Goal: Information Seeking & Learning: Learn about a topic

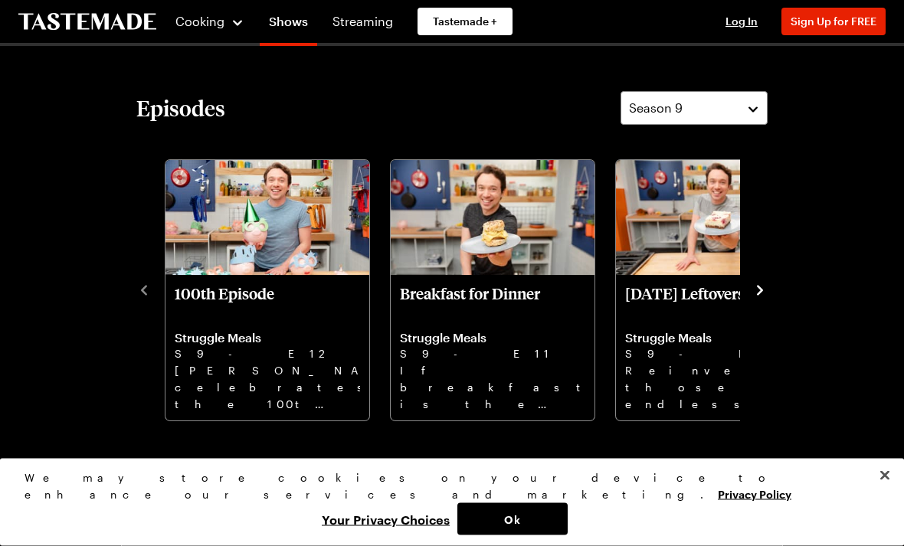
scroll to position [324, 0]
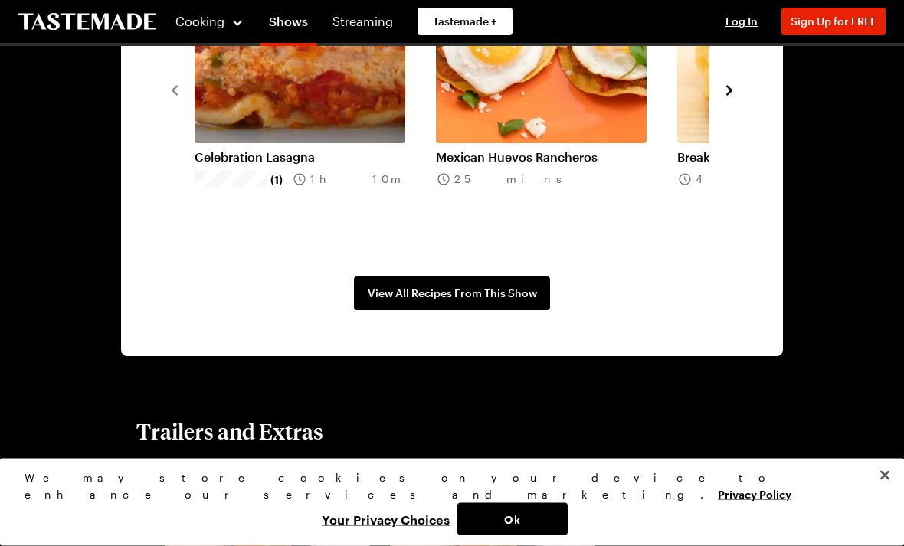
click at [224, 30] on div "Cooking" at bounding box center [210, 21] width 70 height 18
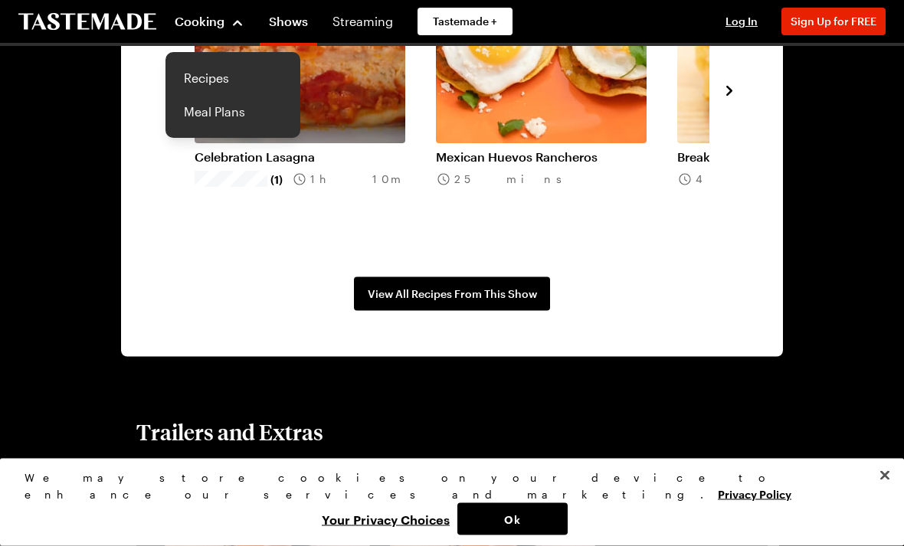
scroll to position [1284, 0]
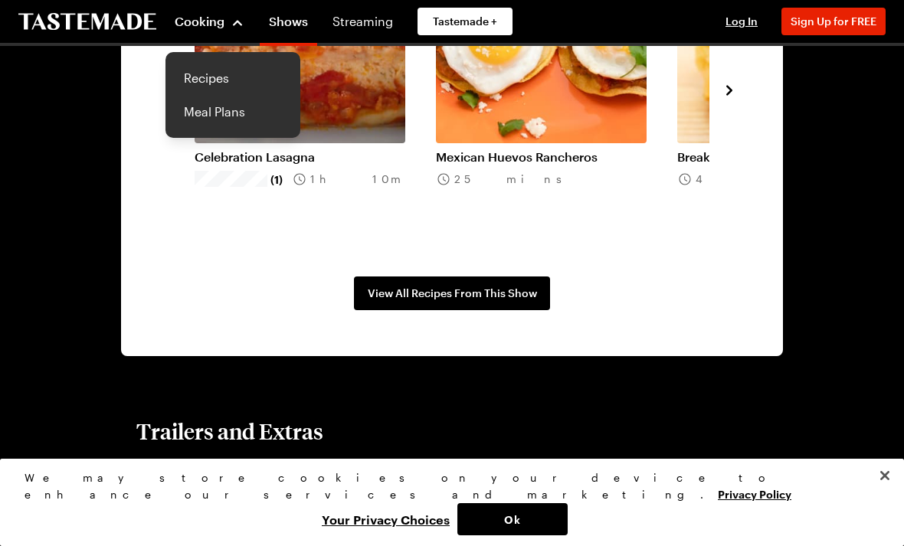
click at [196, 77] on link "Recipes" at bounding box center [233, 78] width 116 height 34
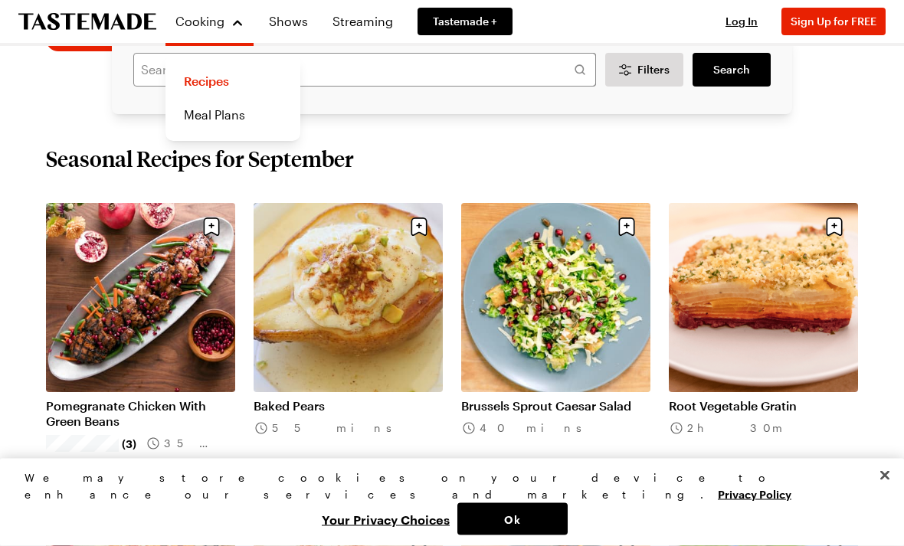
scroll to position [341, 0]
click at [57, 177] on section "Seasonal Recipes for September Pomegranate Chicken With Green Beans (3) 35 mins…" at bounding box center [452, 475] width 812 height 660
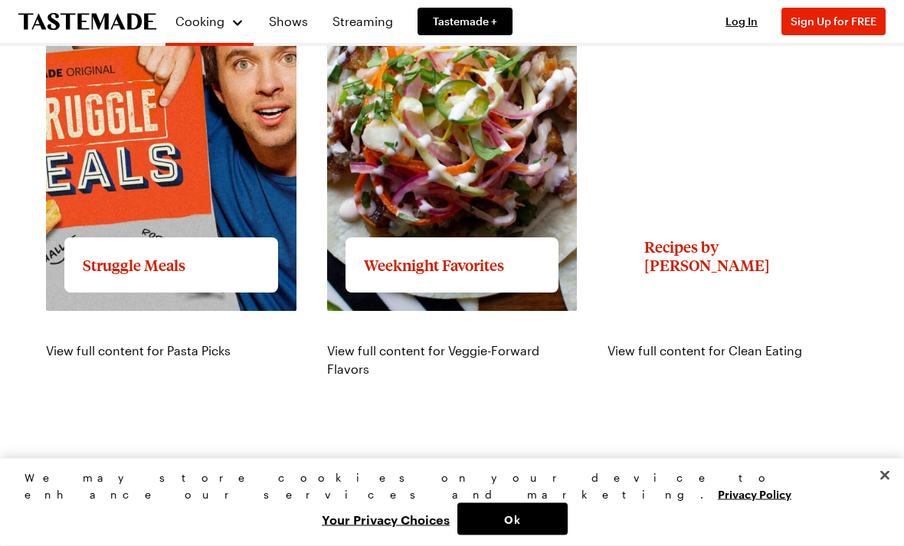
scroll to position [1350, 0]
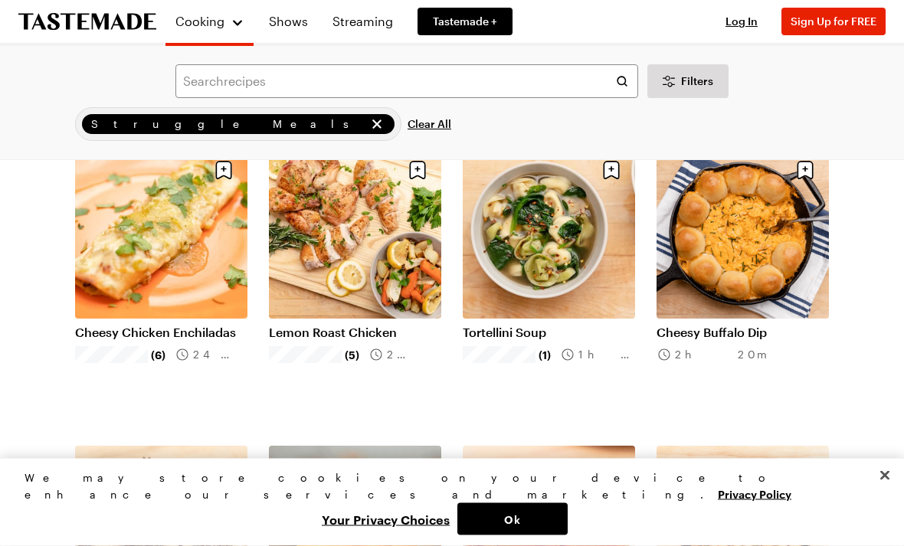
scroll to position [1319, 0]
click at [339, 325] on link "Lemon Roast Chicken" at bounding box center [355, 332] width 172 height 15
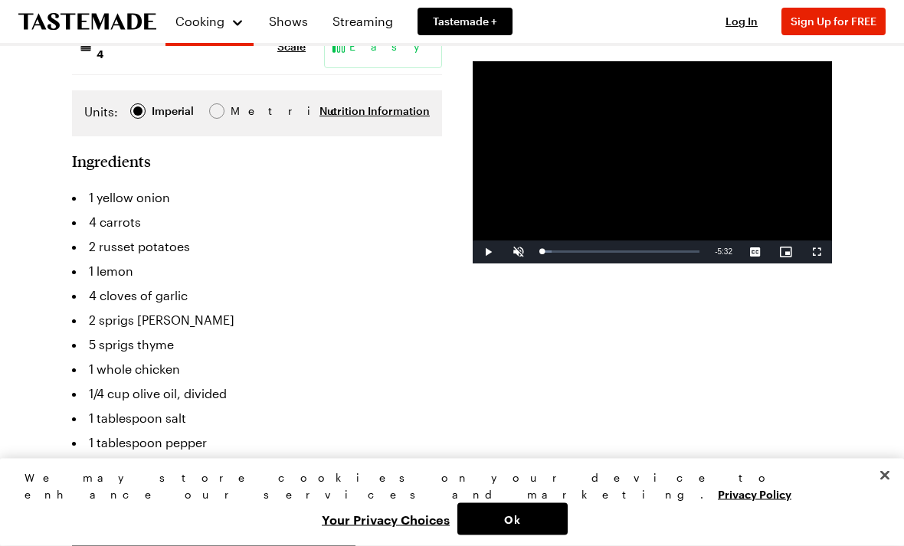
scroll to position [389, 0]
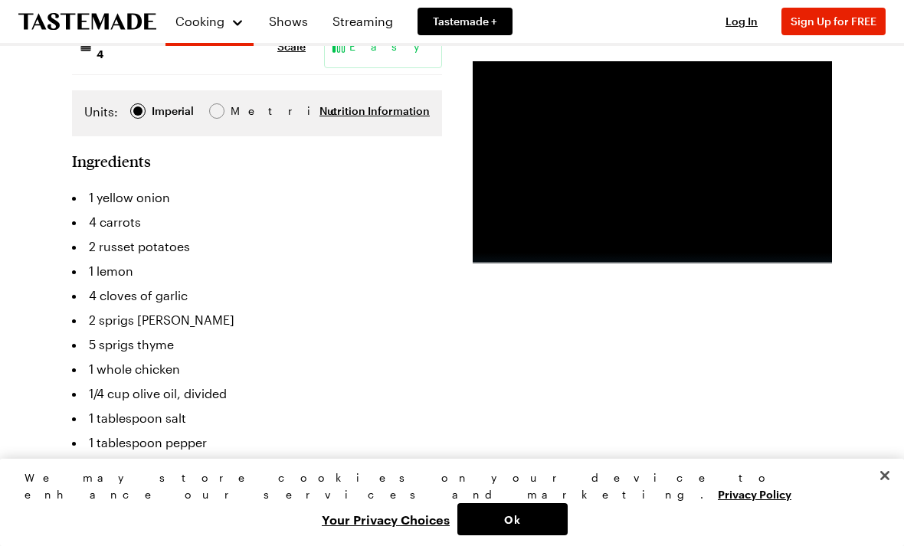
scroll to position [1319, 0]
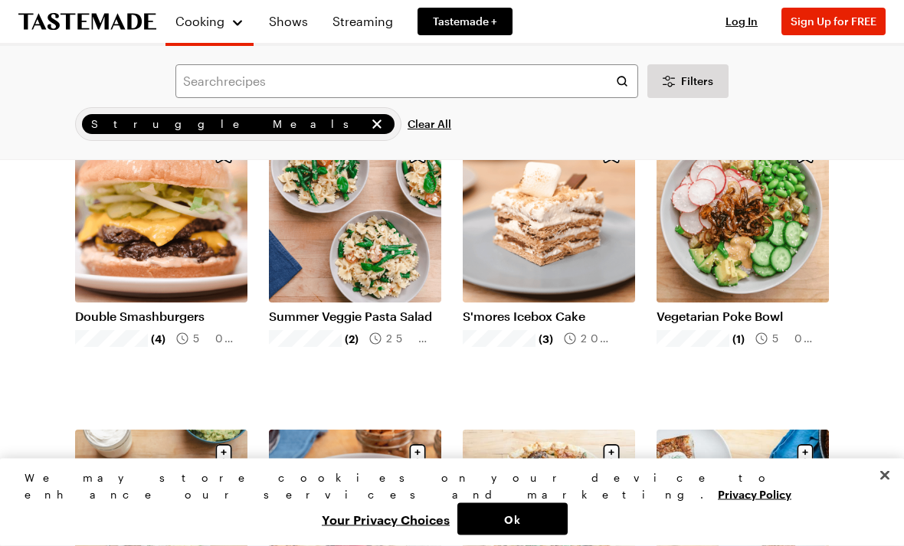
scroll to position [3133, 0]
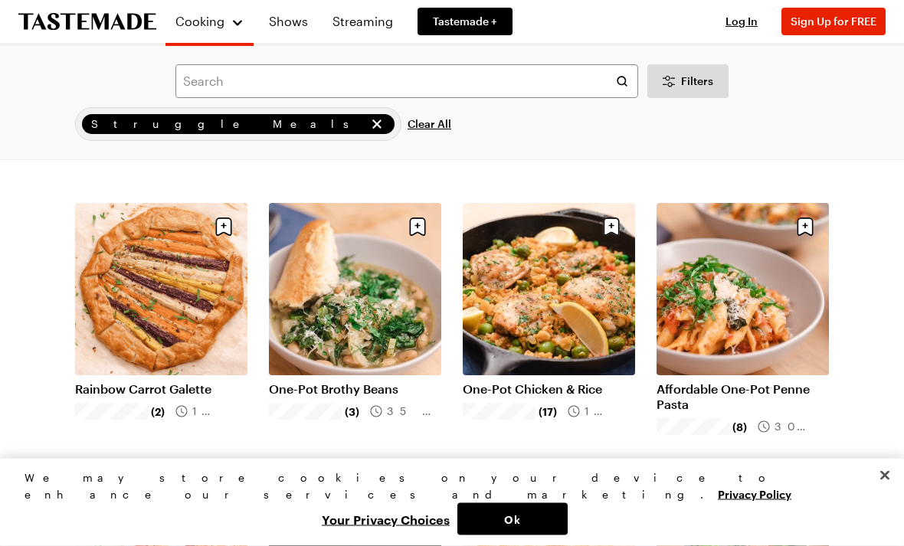
scroll to position [4558, 0]
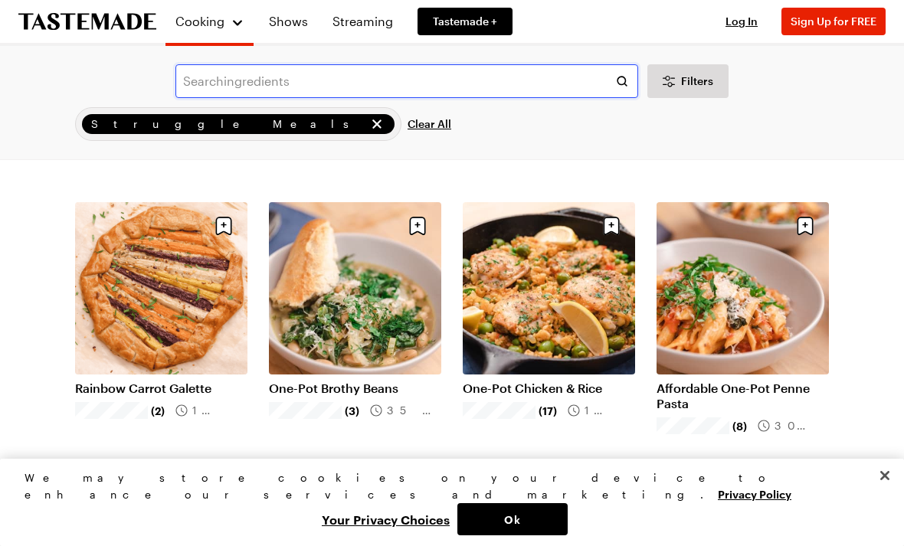
click at [258, 84] on input "text" at bounding box center [406, 81] width 463 height 34
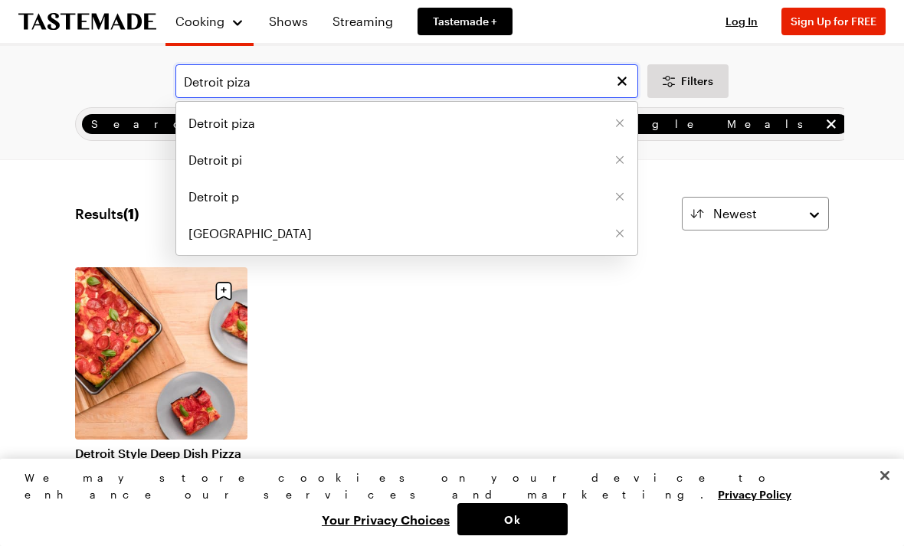
type input "Detroit piza"
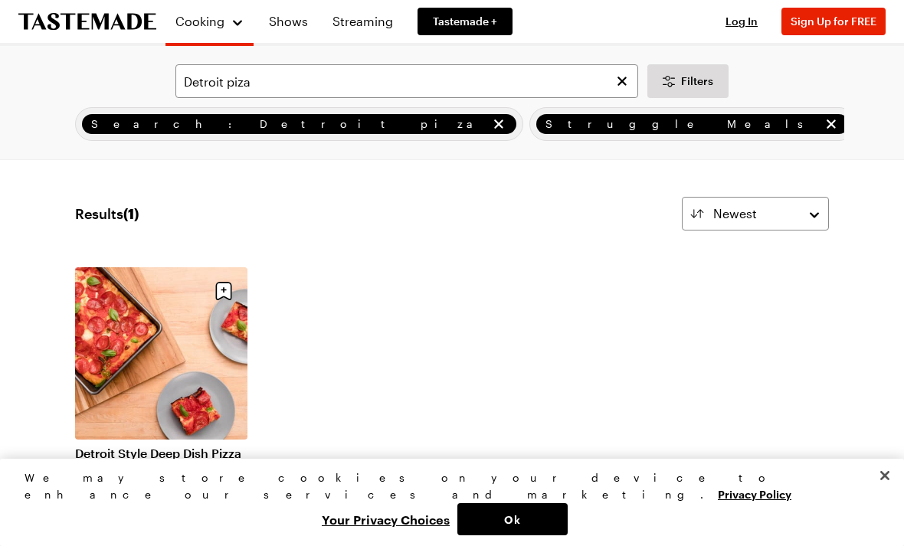
click at [137, 446] on link "Detroit Style Deep Dish Pizza" at bounding box center [161, 453] width 172 height 15
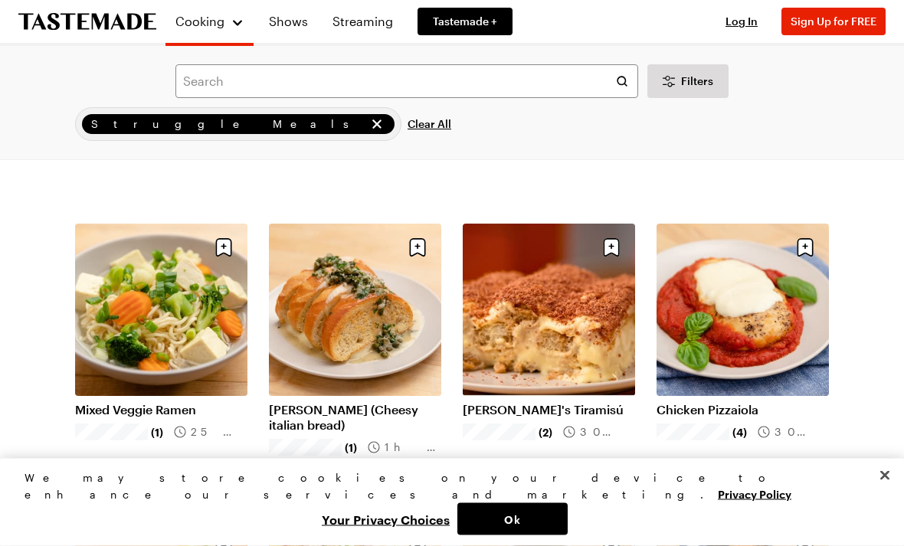
scroll to position [942, 0]
click at [139, 402] on link "Mixed Veggie Ramen" at bounding box center [161, 409] width 172 height 15
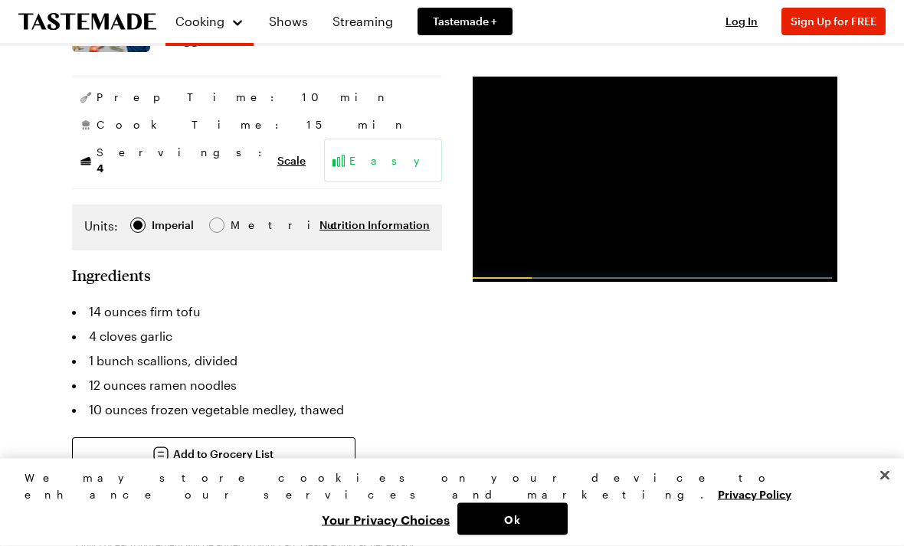
scroll to position [278, 0]
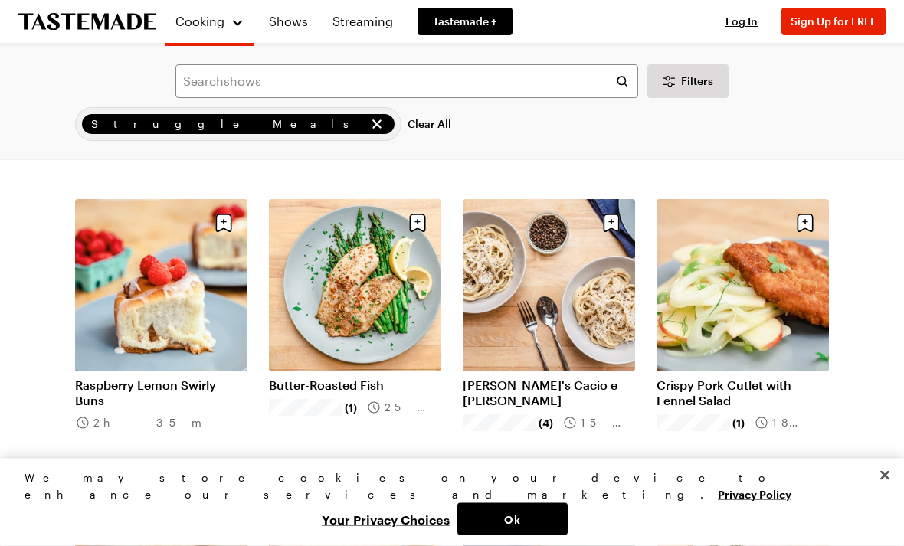
scroll to position [3662, 0]
click at [322, 378] on link "Butter-Roasted Fish" at bounding box center [355, 385] width 172 height 15
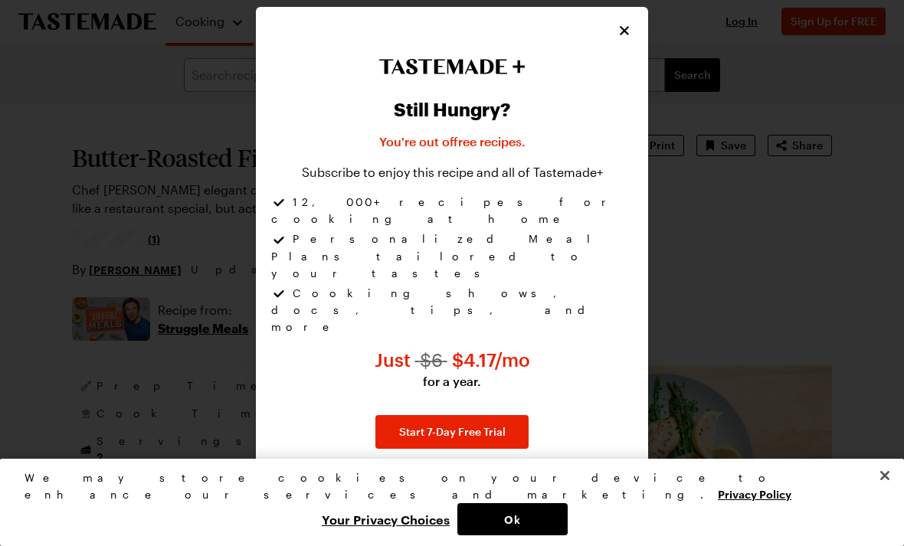
click at [621, 35] on icon "Close" at bounding box center [624, 30] width 9 height 9
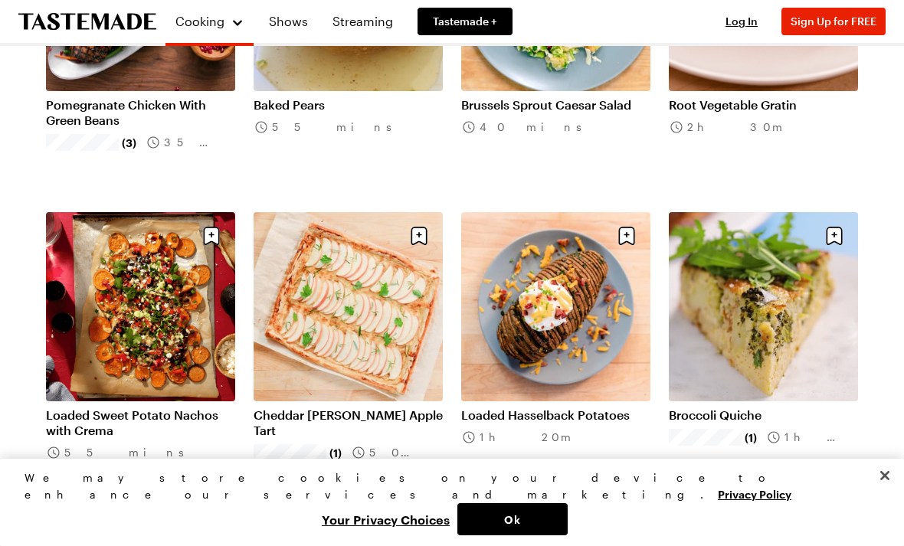
scroll to position [709, 0]
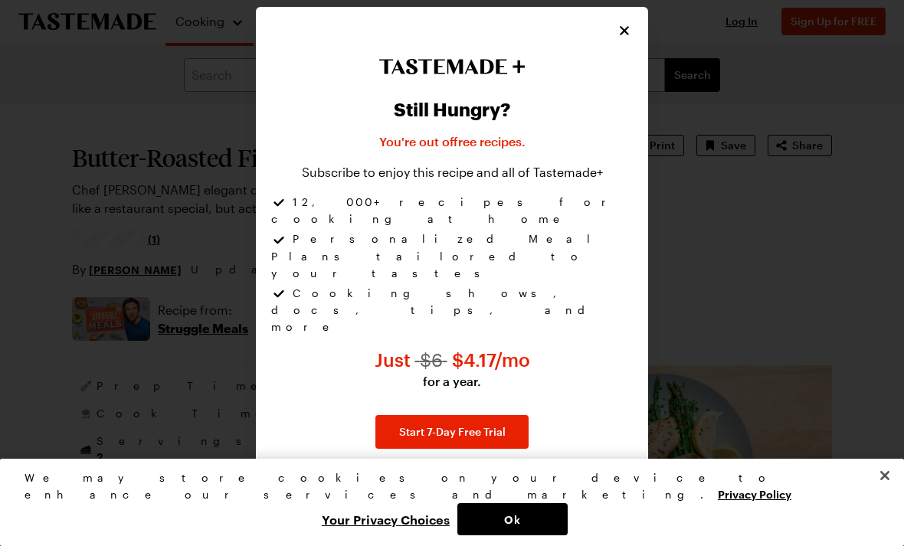
click at [624, 38] on icon "Close" at bounding box center [624, 30] width 15 height 15
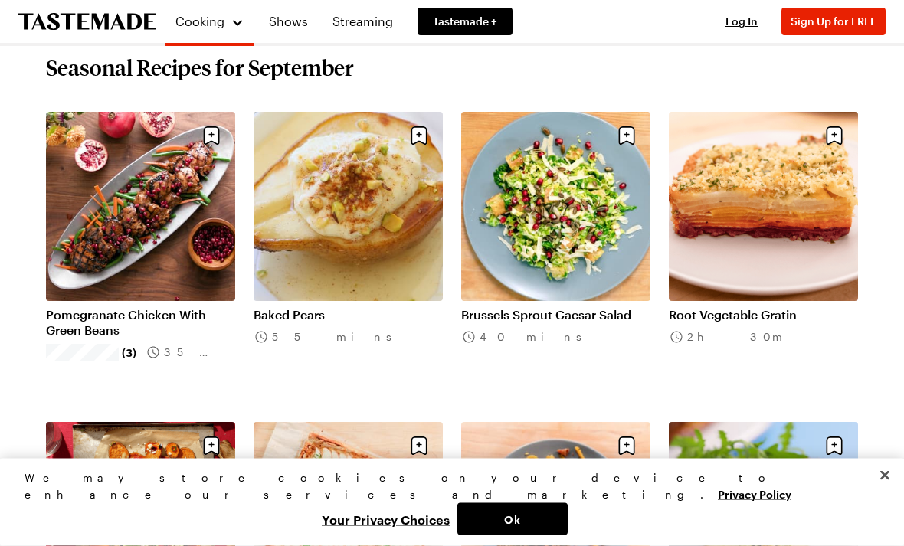
scroll to position [467, 0]
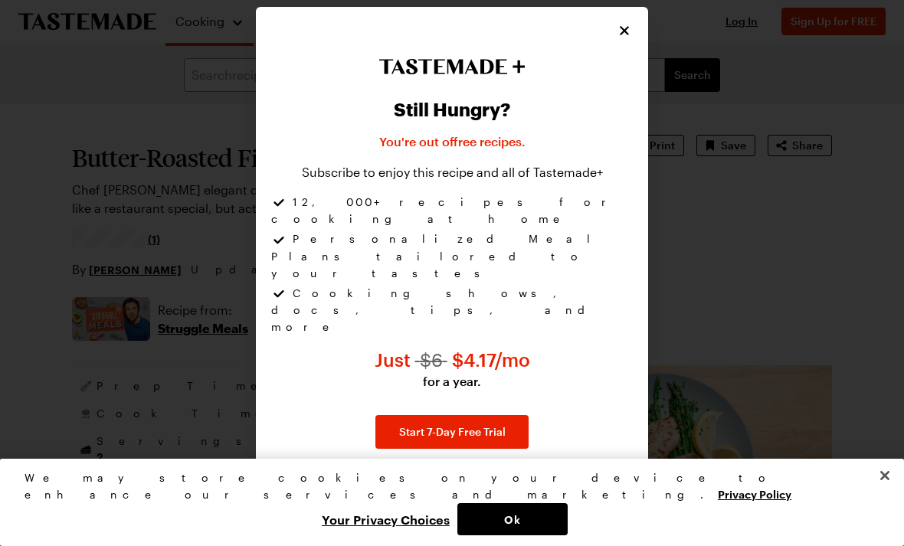
click at [631, 38] on icon "Close" at bounding box center [624, 30] width 15 height 15
click at [629, 38] on icon "Close" at bounding box center [624, 30] width 15 height 15
click at [631, 38] on icon "Close" at bounding box center [624, 30] width 15 height 15
click at [639, 65] on div "Still Hungry? You're out of free recipes . Subscribe to enjoy this recipe and a…" at bounding box center [452, 273] width 392 height 532
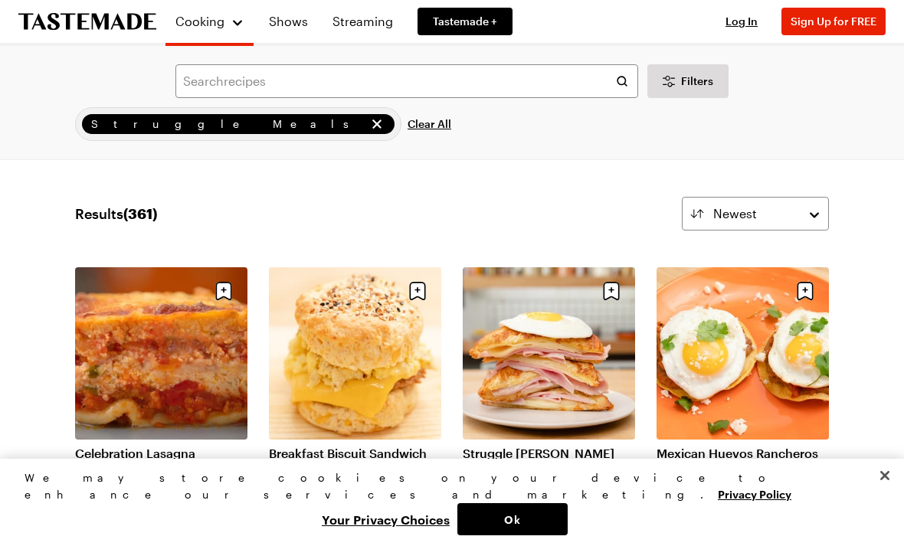
scroll to position [3662, 0]
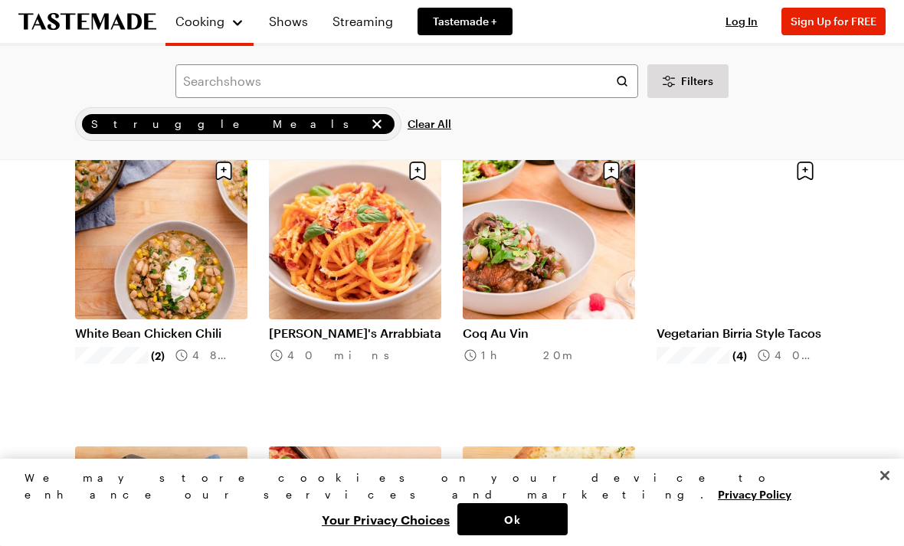
scroll to position [6714, 0]
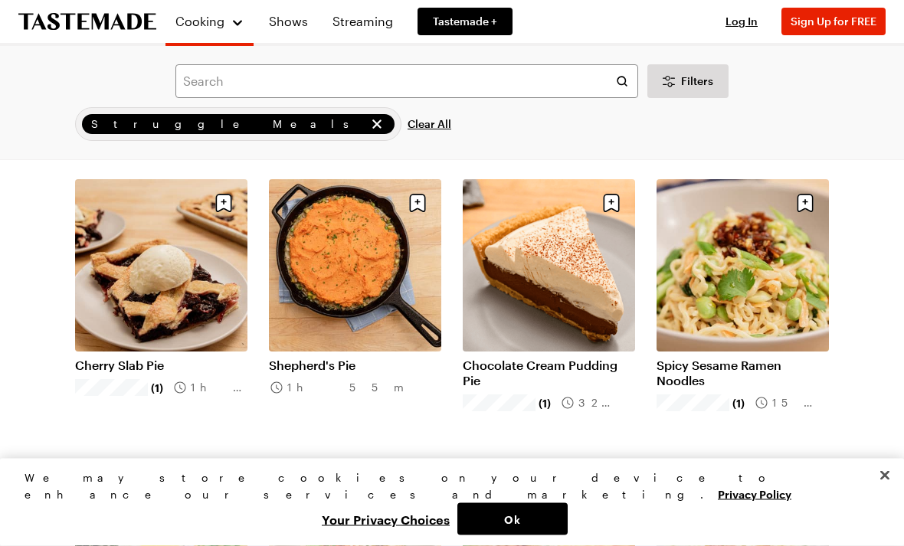
scroll to position [7880, 0]
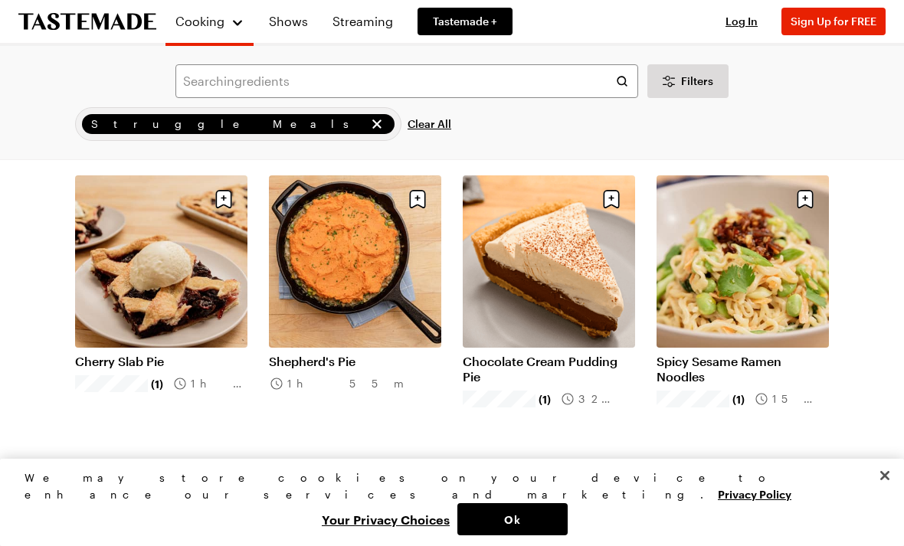
click at [697, 354] on link "Spicy Sesame Ramen Noodles" at bounding box center [742, 369] width 172 height 31
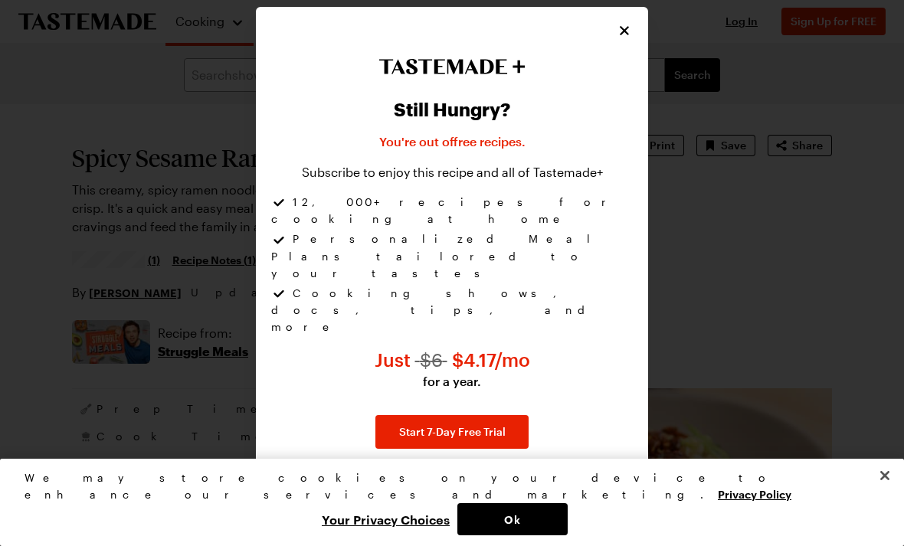
click at [632, 113] on div "Still Hungry? You're out of free recipes . Subscribe to enjoy this recipe and a…" at bounding box center [452, 279] width 362 height 471
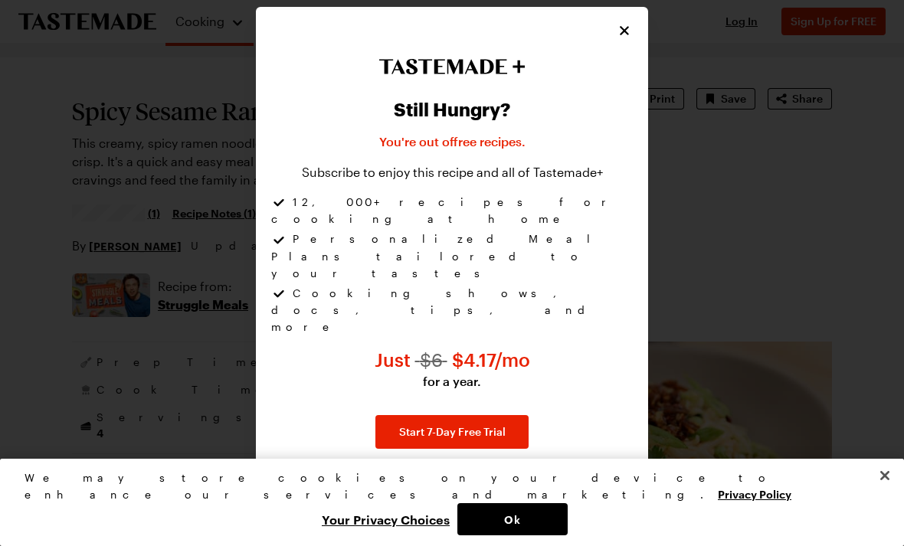
scroll to position [49, 0]
